Goal: Transaction & Acquisition: Purchase product/service

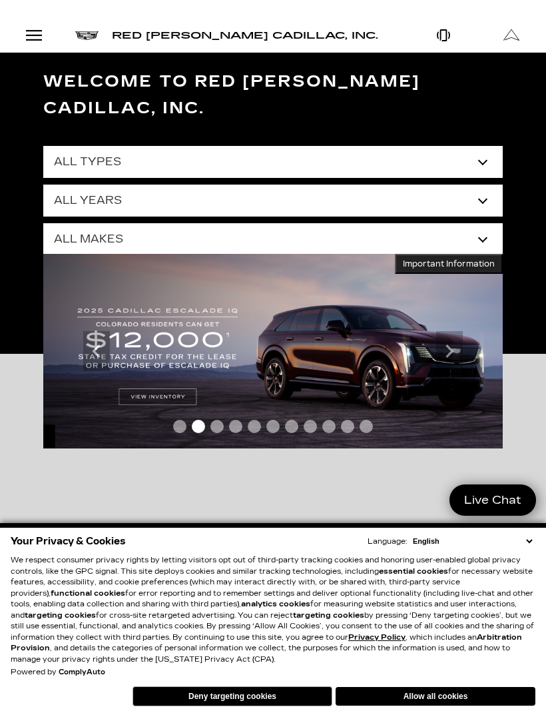
click at [247, 700] on button "Deny targeting cookies" at bounding box center [233, 696] width 200 height 20
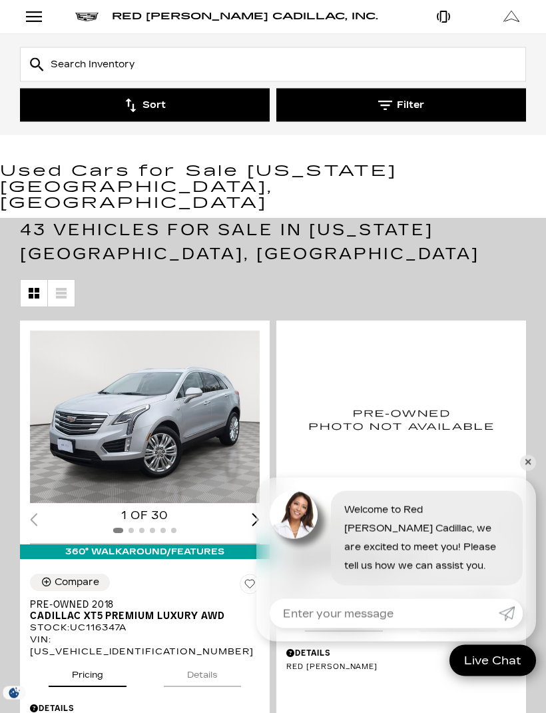
scroll to position [81, 0]
click at [525, 471] on link "✕" at bounding box center [528, 463] width 16 height 16
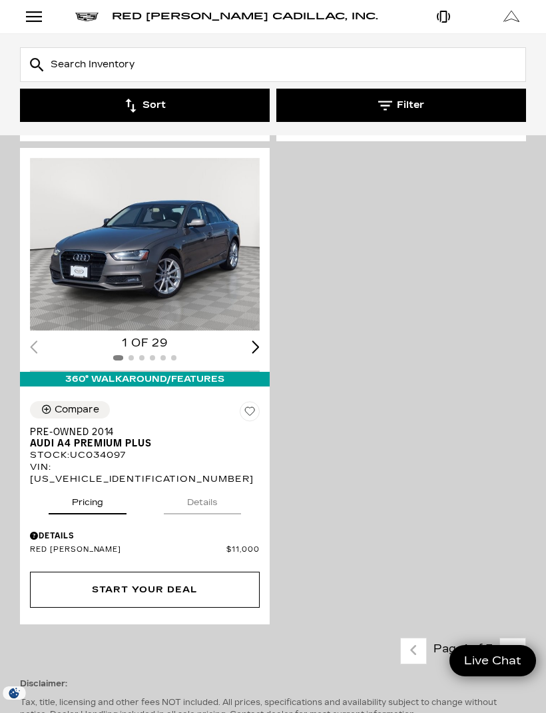
scroll to position [5191, 0]
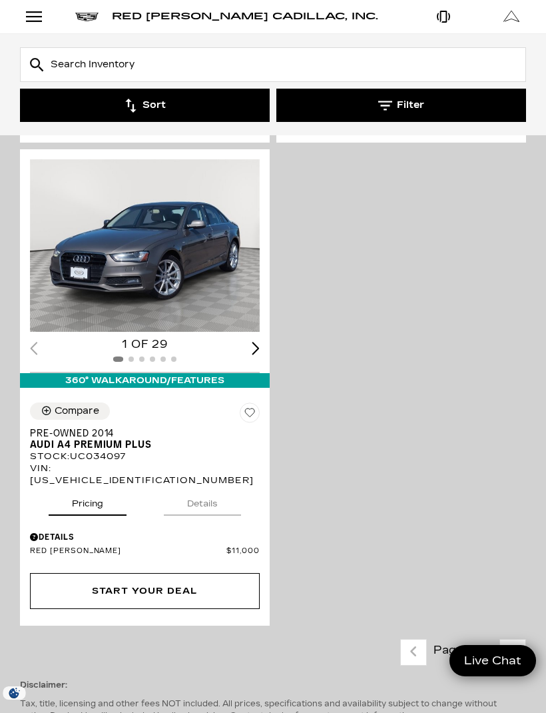
click at [519, 641] on link "Next - Page" at bounding box center [513, 652] width 29 height 23
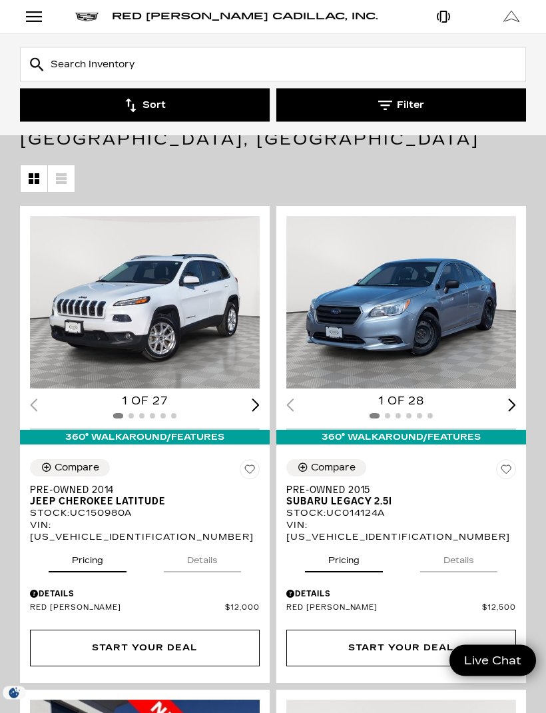
scroll to position [196, 0]
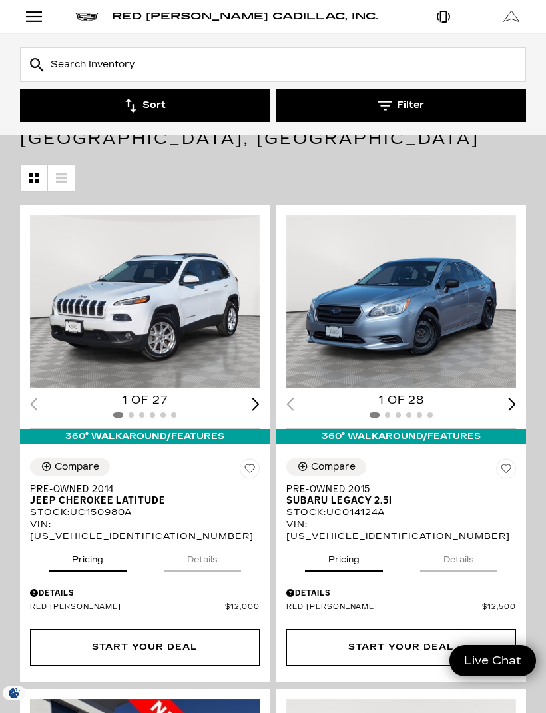
click at [466, 602] on span "Red [PERSON_NAME]" at bounding box center [384, 607] width 196 height 10
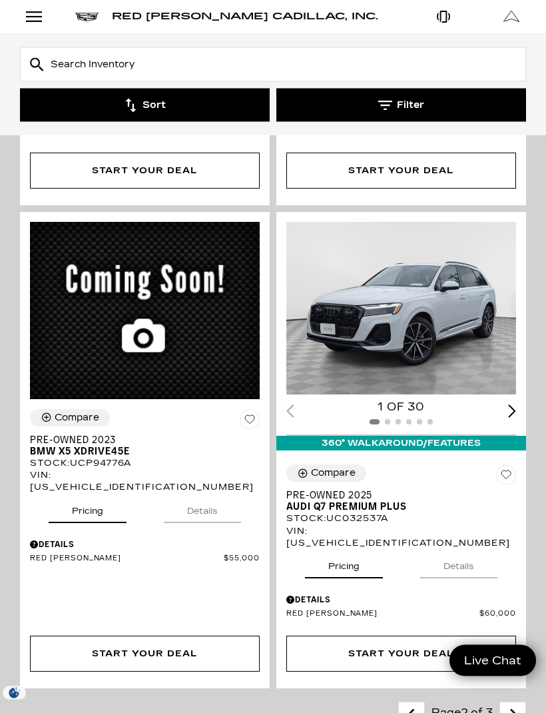
scroll to position [4776, 0]
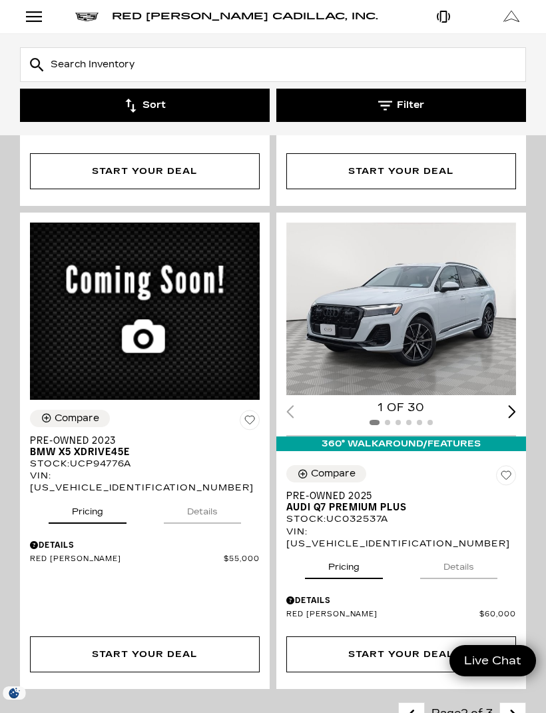
click at [512, 704] on icon "next page" at bounding box center [513, 714] width 9 height 21
